Goal: Information Seeking & Learning: Learn about a topic

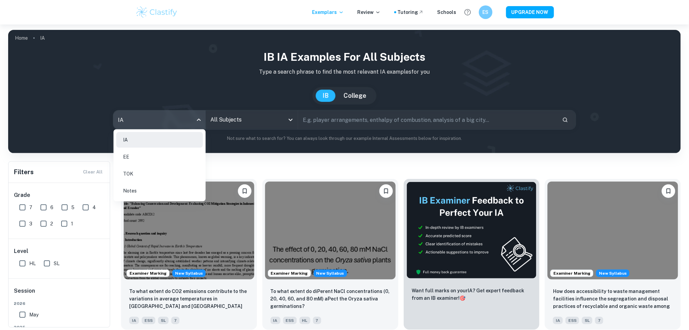
click at [196, 115] on body "We value your privacy We use cookies to enhance your browsing experience, serve…" at bounding box center [344, 189] width 689 height 330
click at [155, 177] on li "TOK" at bounding box center [159, 174] width 87 height 16
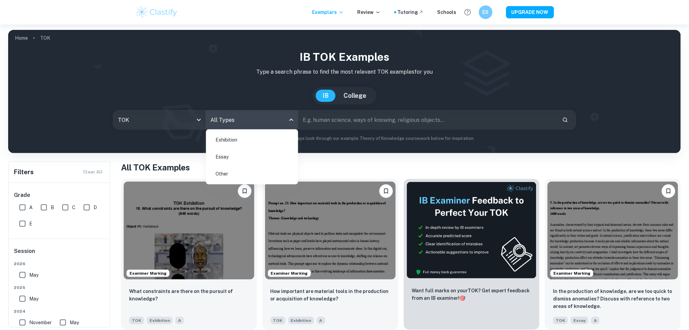
click at [249, 124] on body "We value your privacy We use cookies to enhance your browsing experience, serve…" at bounding box center [344, 189] width 689 height 330
click at [246, 136] on li "Exhibition" at bounding box center [252, 140] width 87 height 16
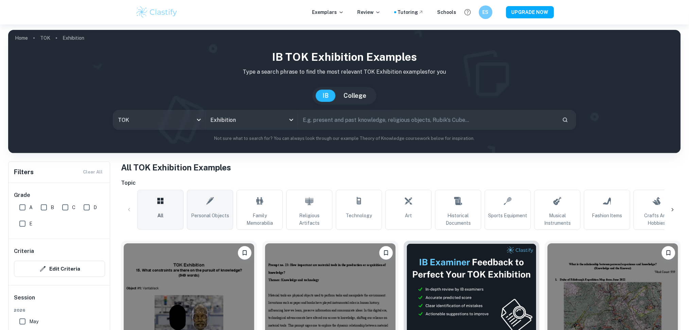
scroll to position [82, 0]
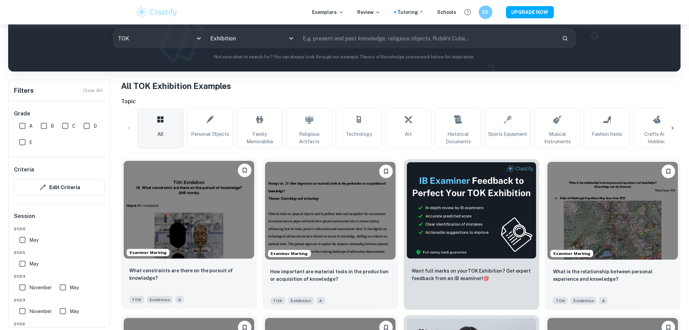
click at [232, 202] on img at bounding box center [189, 210] width 130 height 98
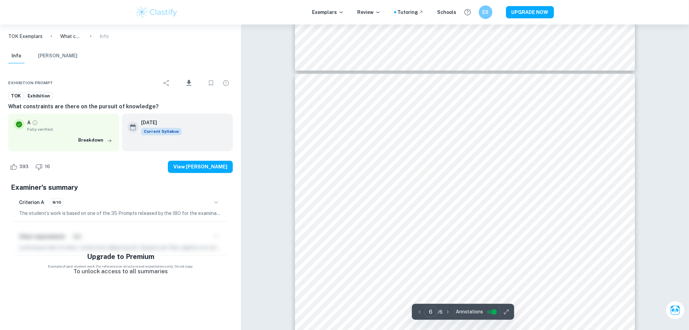
scroll to position [2301, 0]
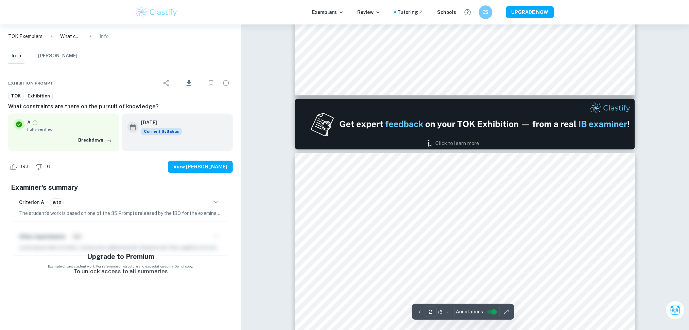
type input "1"
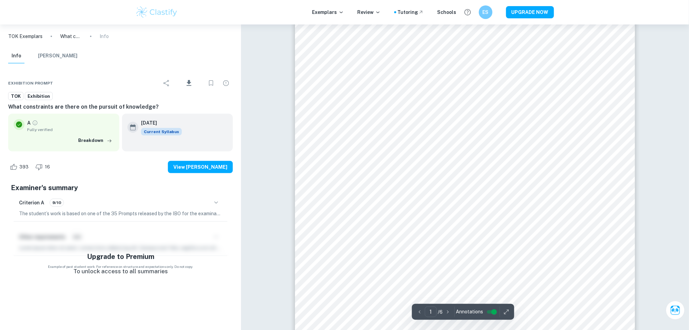
scroll to position [0, 0]
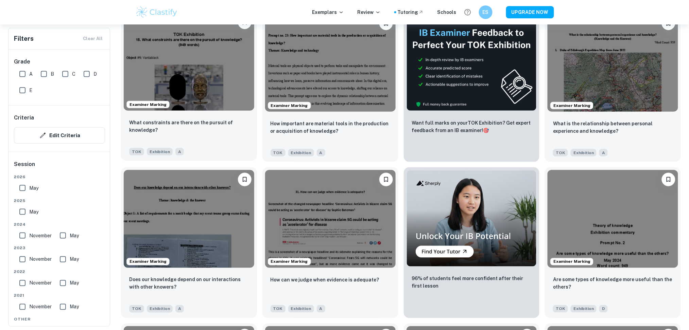
scroll to position [229, 0]
click at [214, 230] on img at bounding box center [189, 219] width 130 height 98
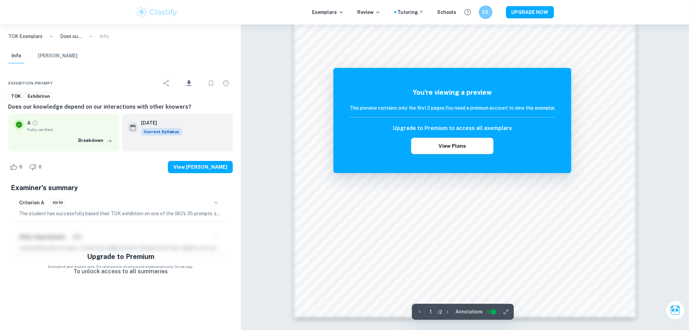
scroll to position [676, 0]
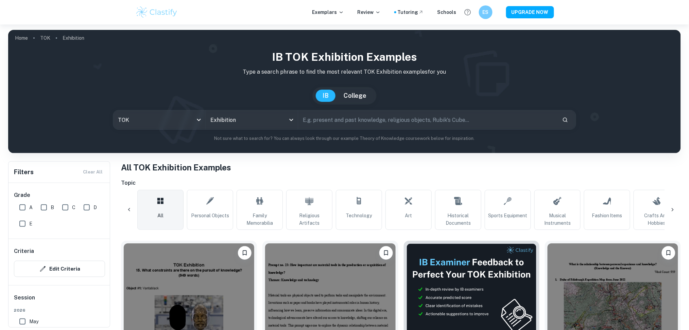
scroll to position [0, 43]
